Goal: Check status: Check status

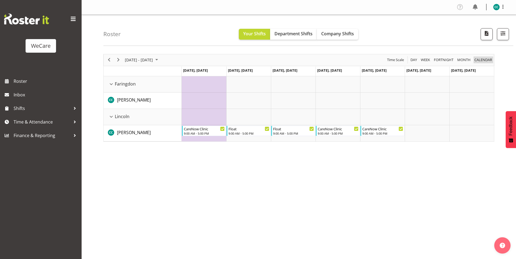
click at [482, 59] on span "calendar" at bounding box center [483, 60] width 19 height 7
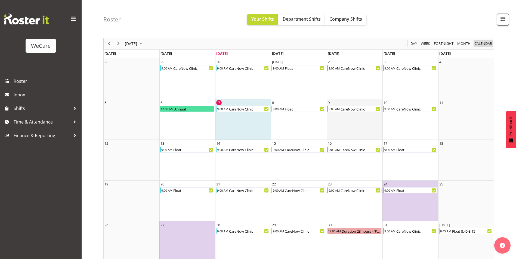
scroll to position [24, 0]
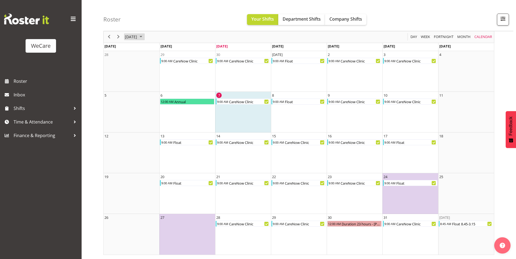
click at [138, 35] on span "[DATE]" at bounding box center [130, 37] width 13 height 7
click at [162, 98] on span "Nov" at bounding box center [164, 98] width 12 height 12
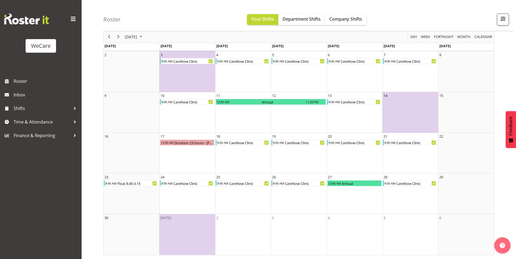
scroll to position [64, 0]
click at [138, 37] on span "[DATE]" at bounding box center [130, 37] width 13 height 7
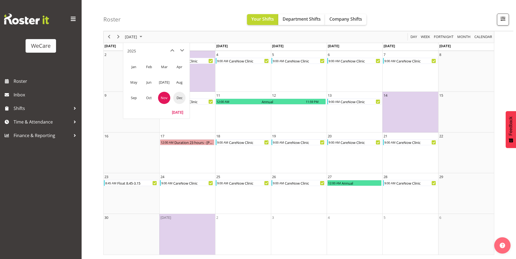
click at [181, 99] on span "Dec" at bounding box center [179, 98] width 12 height 12
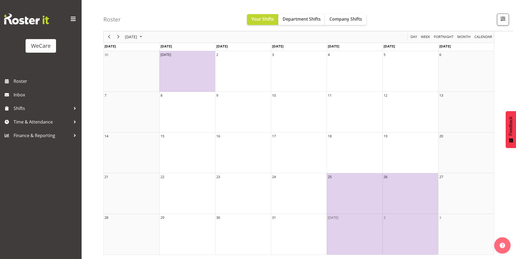
click at [138, 35] on span "[DATE]" at bounding box center [130, 37] width 13 height 7
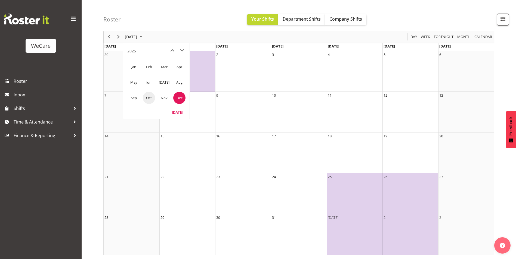
drag, startPoint x: 149, startPoint y: 98, endPoint x: 221, endPoint y: 100, distance: 71.8
click at [149, 97] on span "Oct" at bounding box center [149, 98] width 12 height 12
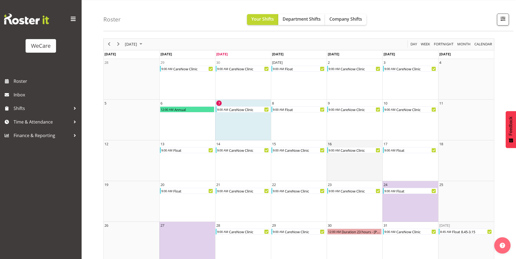
scroll to position [24, 0]
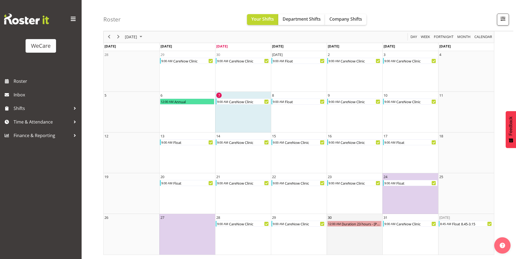
click at [349, 240] on td "30 12:00 AM Duration 23 hours - [PERSON_NAME]" at bounding box center [355, 234] width 56 height 41
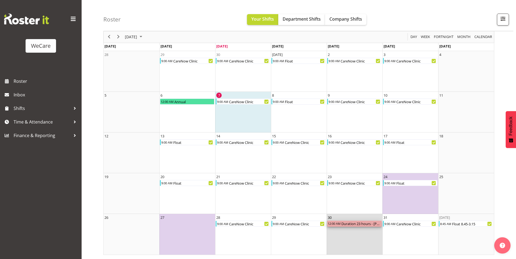
click at [364, 226] on div "Duration 23 hours - [PERSON_NAME]" at bounding box center [361, 224] width 41 height 6
click at [361, 224] on div "Duration 23 hours - [PERSON_NAME]" at bounding box center [361, 224] width 41 height 6
